Goal: Information Seeking & Learning: Learn about a topic

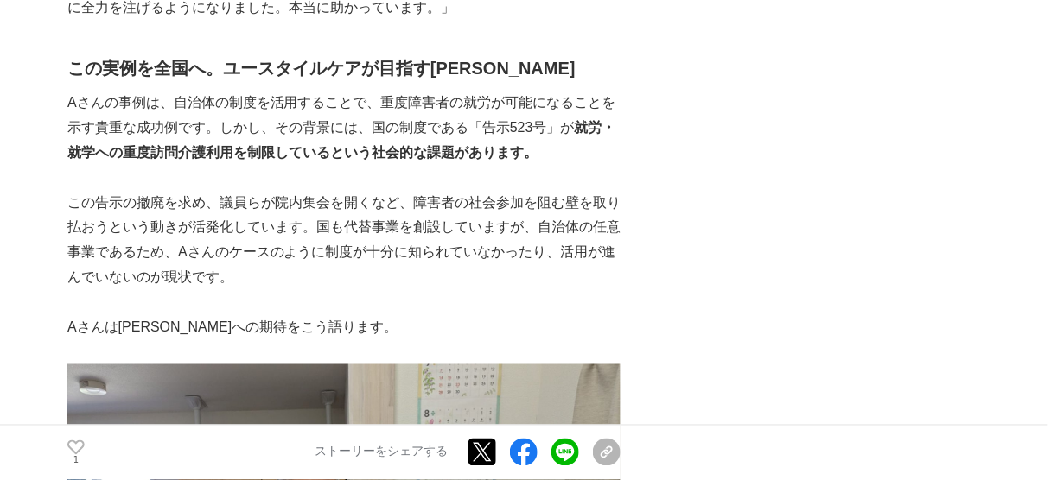
scroll to position [5322, 0]
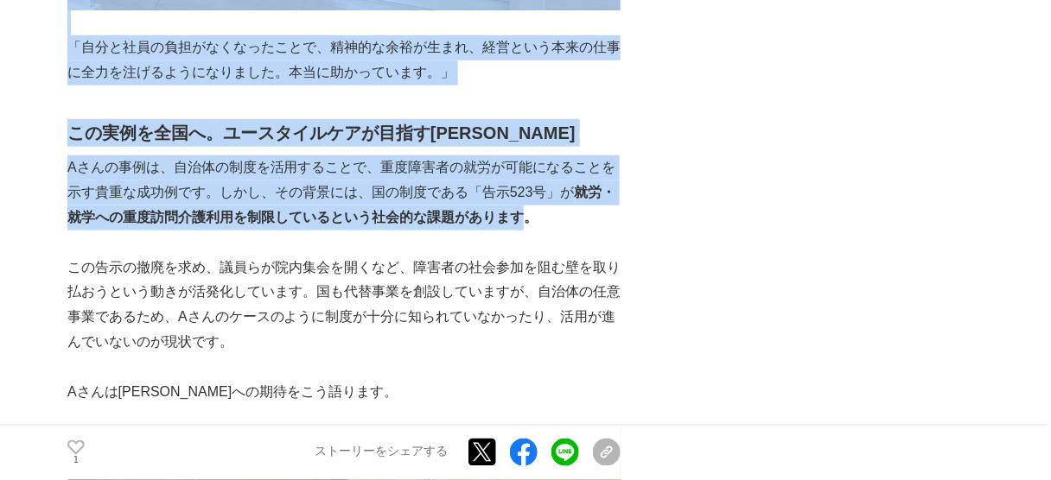
drag, startPoint x: 522, startPoint y: 116, endPoint x: 62, endPoint y: 66, distance: 462.4
drag, startPoint x: 103, startPoint y: 86, endPoint x: 68, endPoint y: 71, distance: 37.9
click at [68, 156] on p "Aさんの事例は、自治体の制度を活用することで、重度障害者の就労が可能になることを示す貴重な成功例です。しかし、その背景には、国の制度である「告示523号」が …" at bounding box center [343, 193] width 553 height 74
click at [73, 156] on p "Aさんの事例は、自治体の制度を活用することで、重度障害者の就労が可能になることを示す貴重な成功例です。しかし、その背景には、国の制度である「告示523号」が …" at bounding box center [343, 193] width 553 height 74
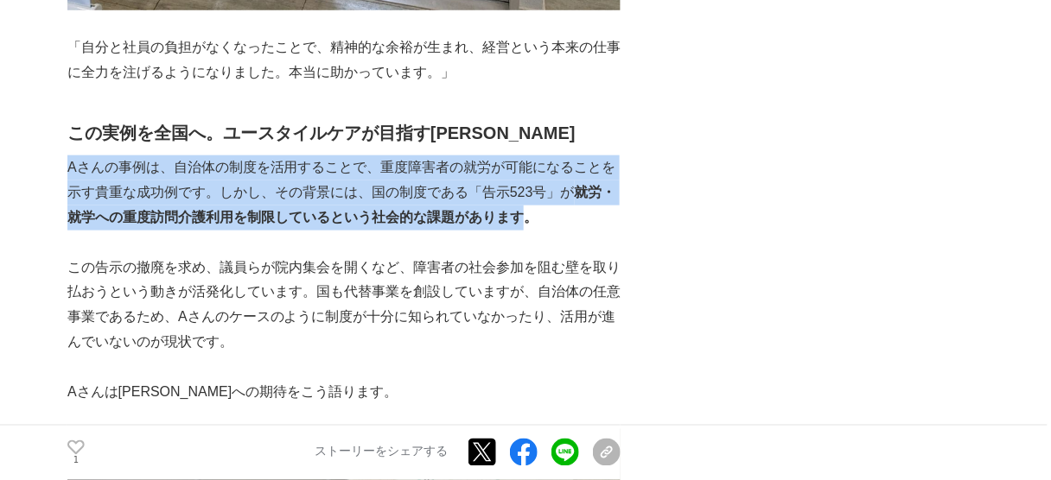
drag, startPoint x: 72, startPoint y: 67, endPoint x: 502, endPoint y: 122, distance: 433.8
click at [513, 156] on p "Aさんの事例は、自治体の制度を活用することで、重度障害者の就労が可能になることを示す貴重な成功例です。しかし、その背景には、国の制度である「告示523号」が …" at bounding box center [343, 193] width 553 height 74
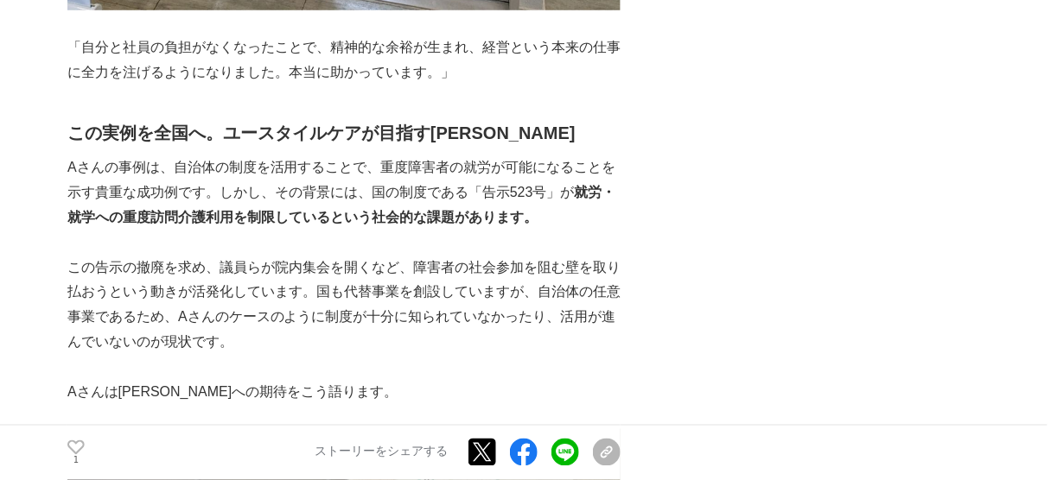
drag, startPoint x: 463, startPoint y: 110, endPoint x: 520, endPoint y: 112, distance: 57.1
click at [520, 185] on strong "就労・就学への重度訪問介護利用を制限しているという社会的な課題があります。" at bounding box center [341, 205] width 549 height 40
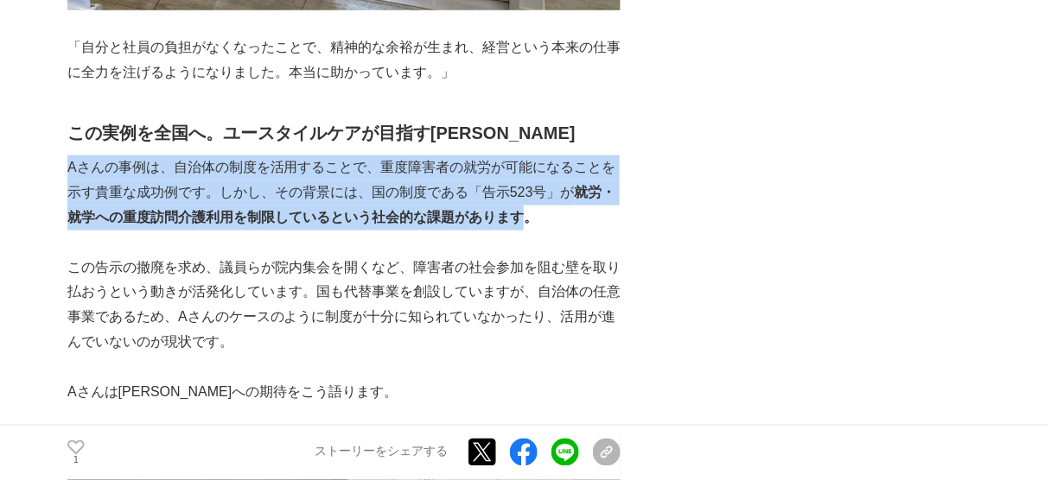
drag, startPoint x: 518, startPoint y: 112, endPoint x: 72, endPoint y: 72, distance: 448.5
click at [72, 156] on p "Aさんの事例は、自治体の制度を活用することで、重度障害者の就労が可能になることを示す貴重な成功例です。しかし、その背景には、国の制度である「告示523号」が …" at bounding box center [343, 193] width 553 height 74
copy p "Aさんの事例は、自治体の制度を活用することで、重度障害者の就労が可能になることを示す貴重な成功例です。しかし、その背景には、国の制度である「告示523号」が …"
